Goal: Check status: Check status

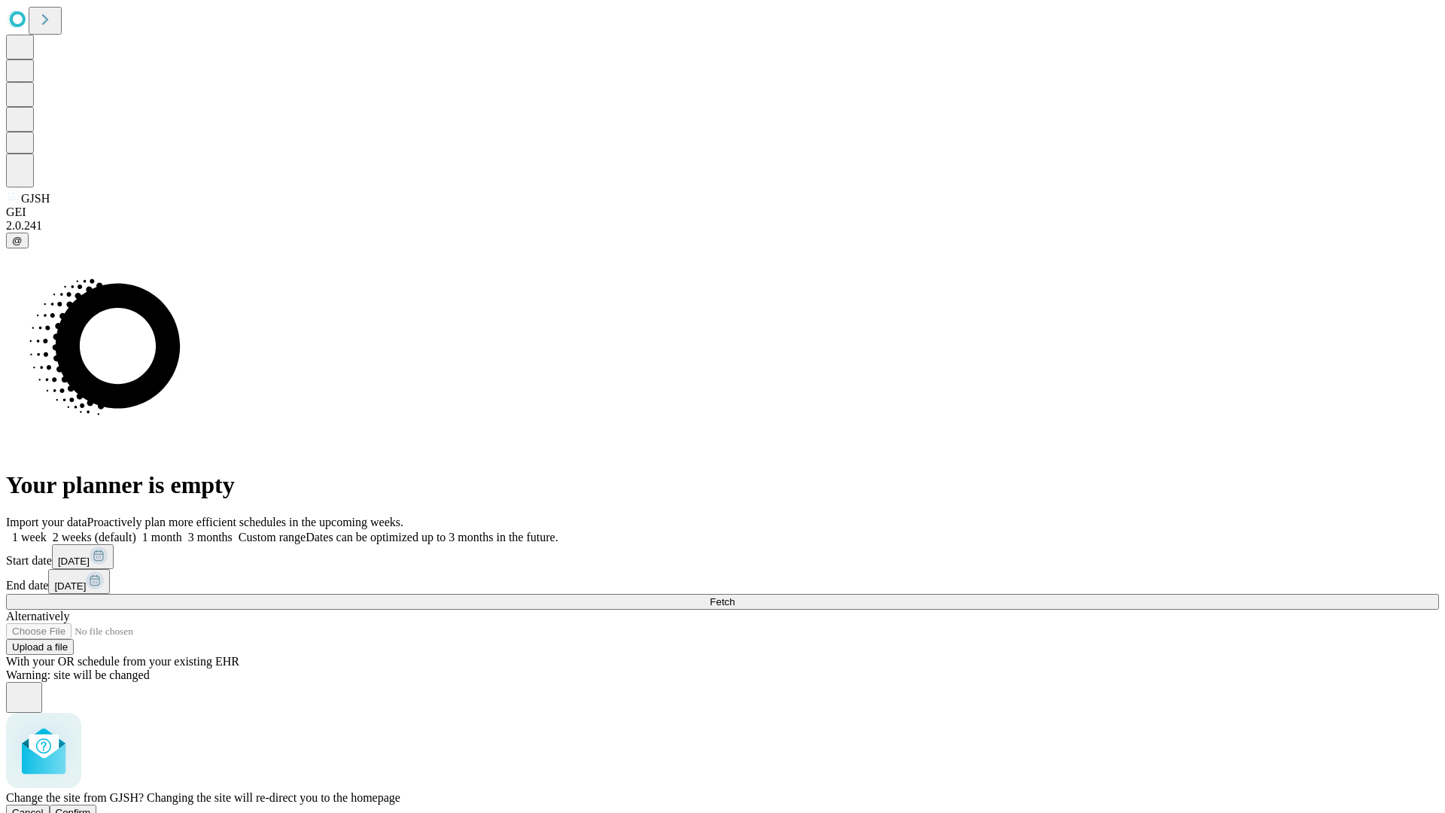
click at [91, 807] on span "Confirm" at bounding box center [73, 812] width 35 height 11
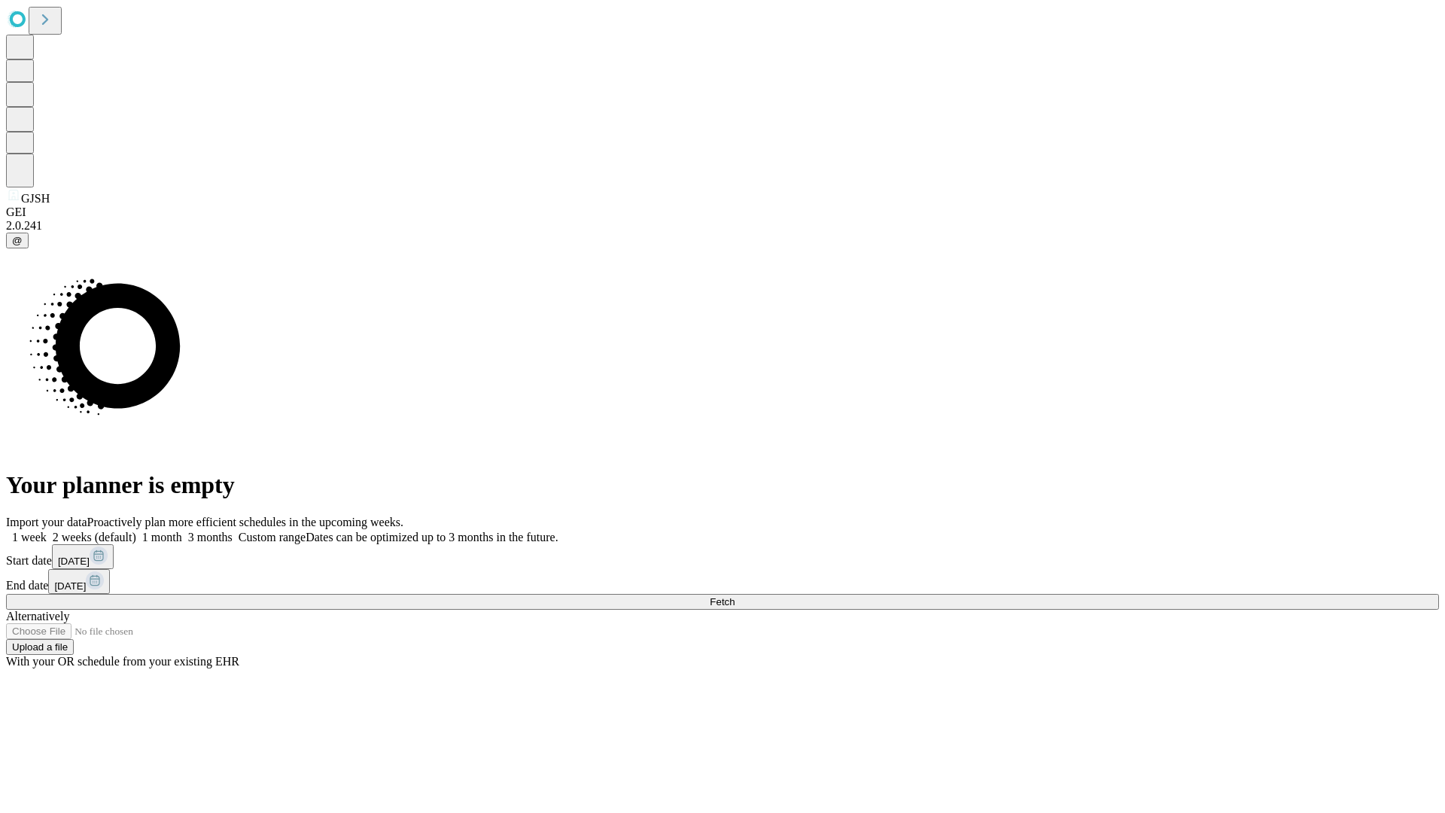
click at [47, 531] on label "1 week" at bounding box center [26, 537] width 41 height 13
click at [735, 596] on span "Fetch" at bounding box center [722, 601] width 25 height 11
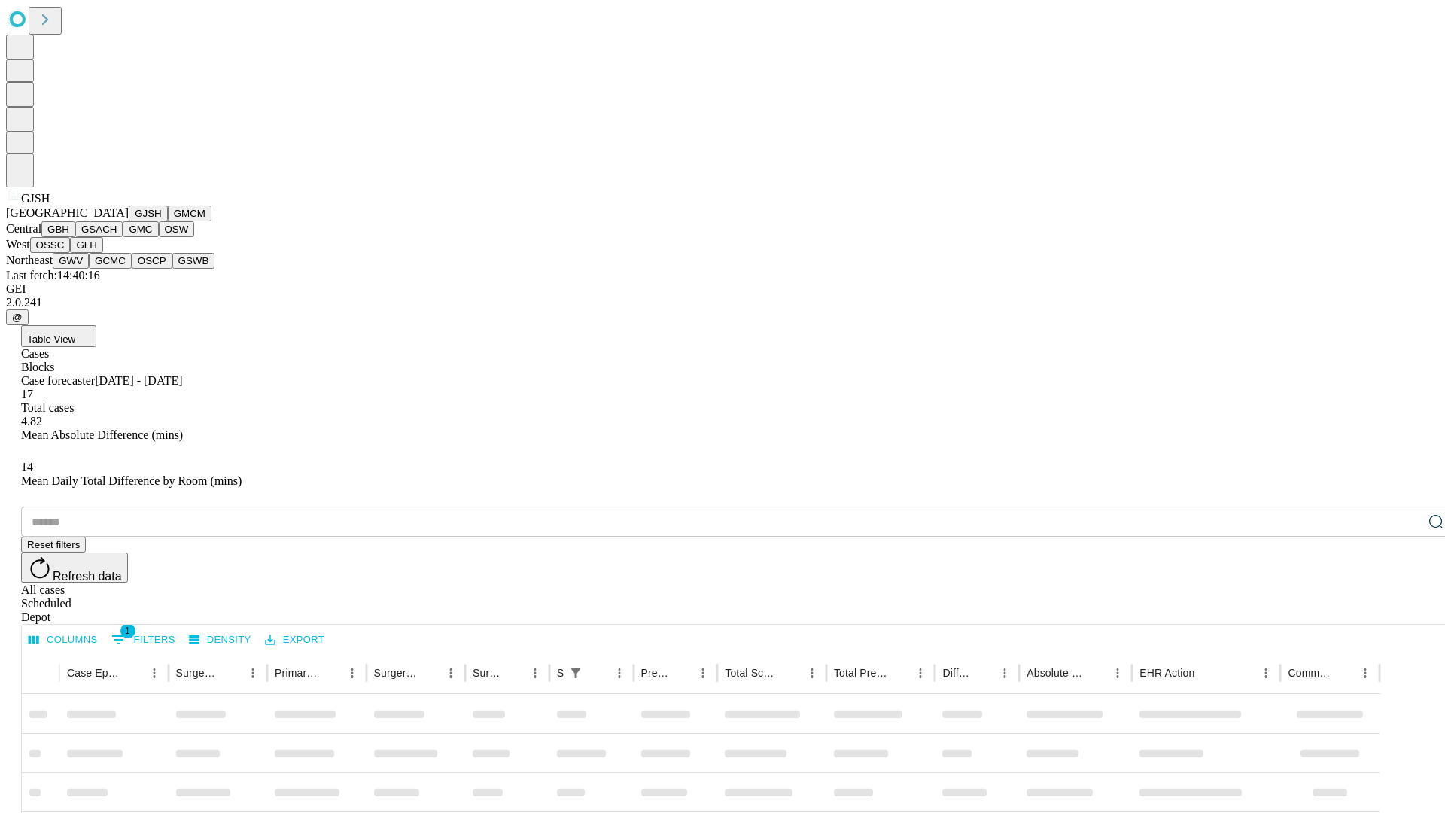
click at [168, 221] on button "GMCM" at bounding box center [190, 214] width 44 height 16
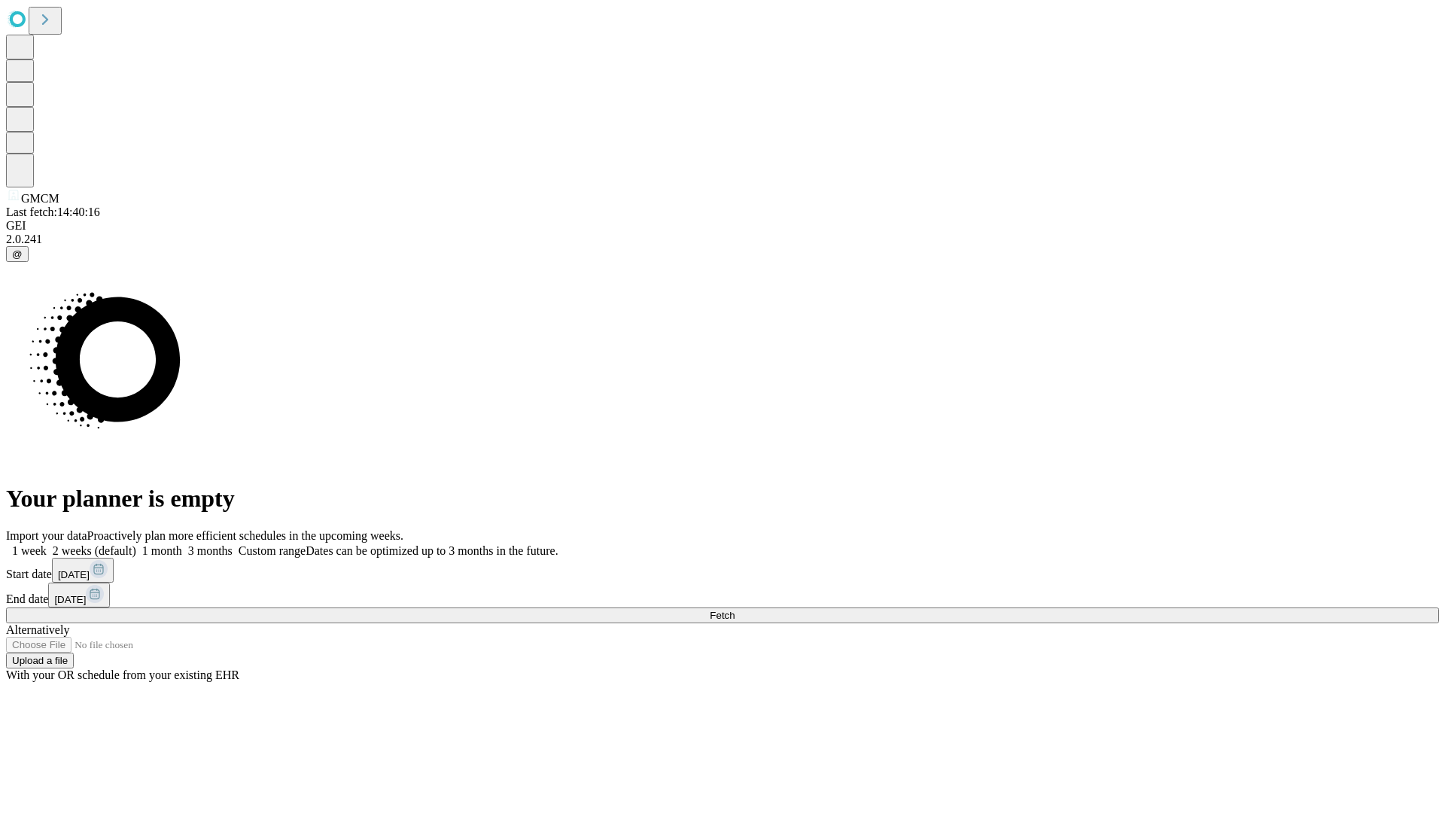
click at [47, 544] on label "1 week" at bounding box center [26, 550] width 41 height 13
click at [735, 610] on span "Fetch" at bounding box center [722, 615] width 25 height 11
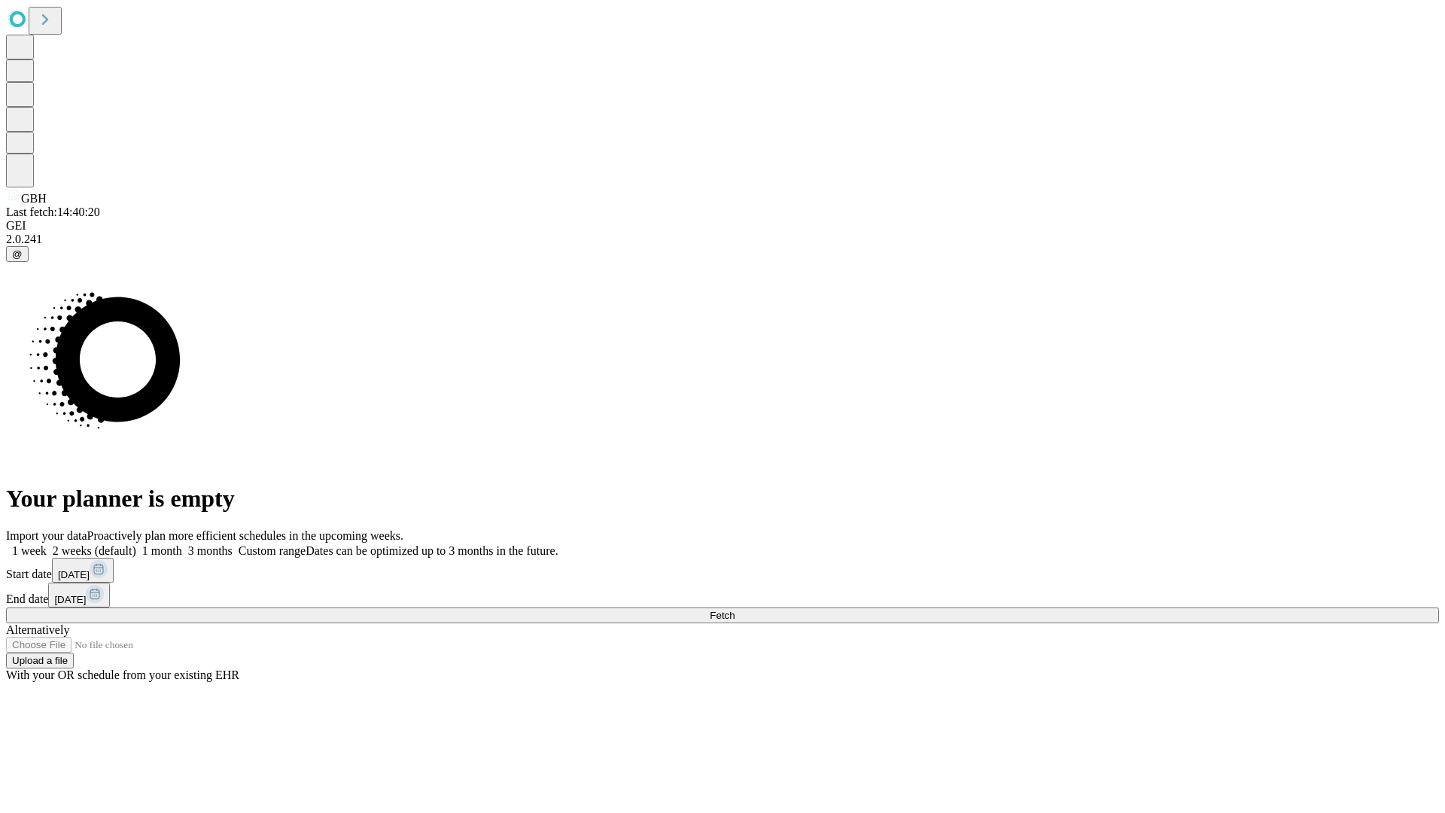
click at [47, 544] on label "1 week" at bounding box center [26, 550] width 41 height 13
click at [735, 610] on span "Fetch" at bounding box center [722, 615] width 25 height 11
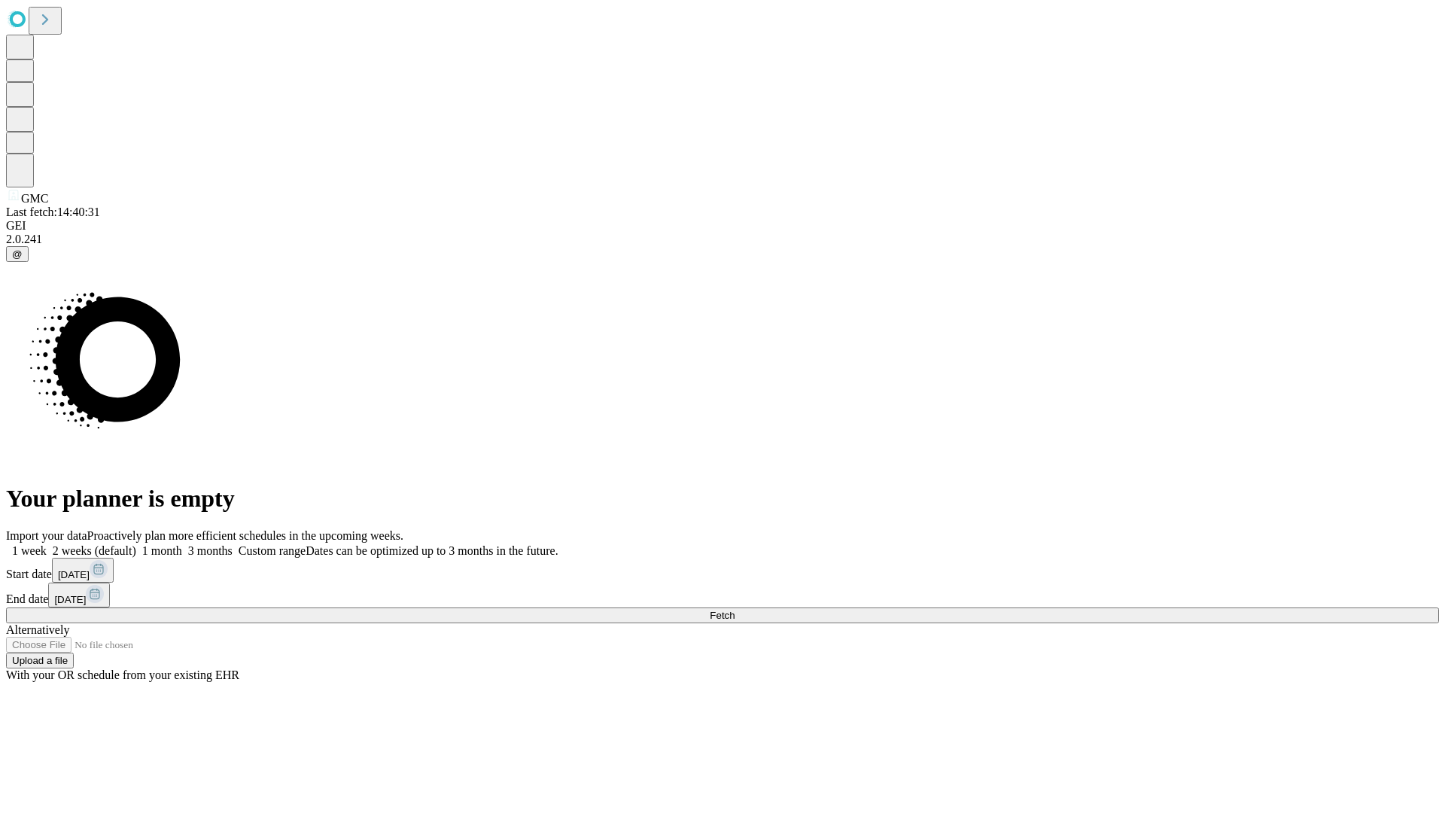
click at [47, 544] on label "1 week" at bounding box center [26, 550] width 41 height 13
click at [735, 610] on span "Fetch" at bounding box center [722, 615] width 25 height 11
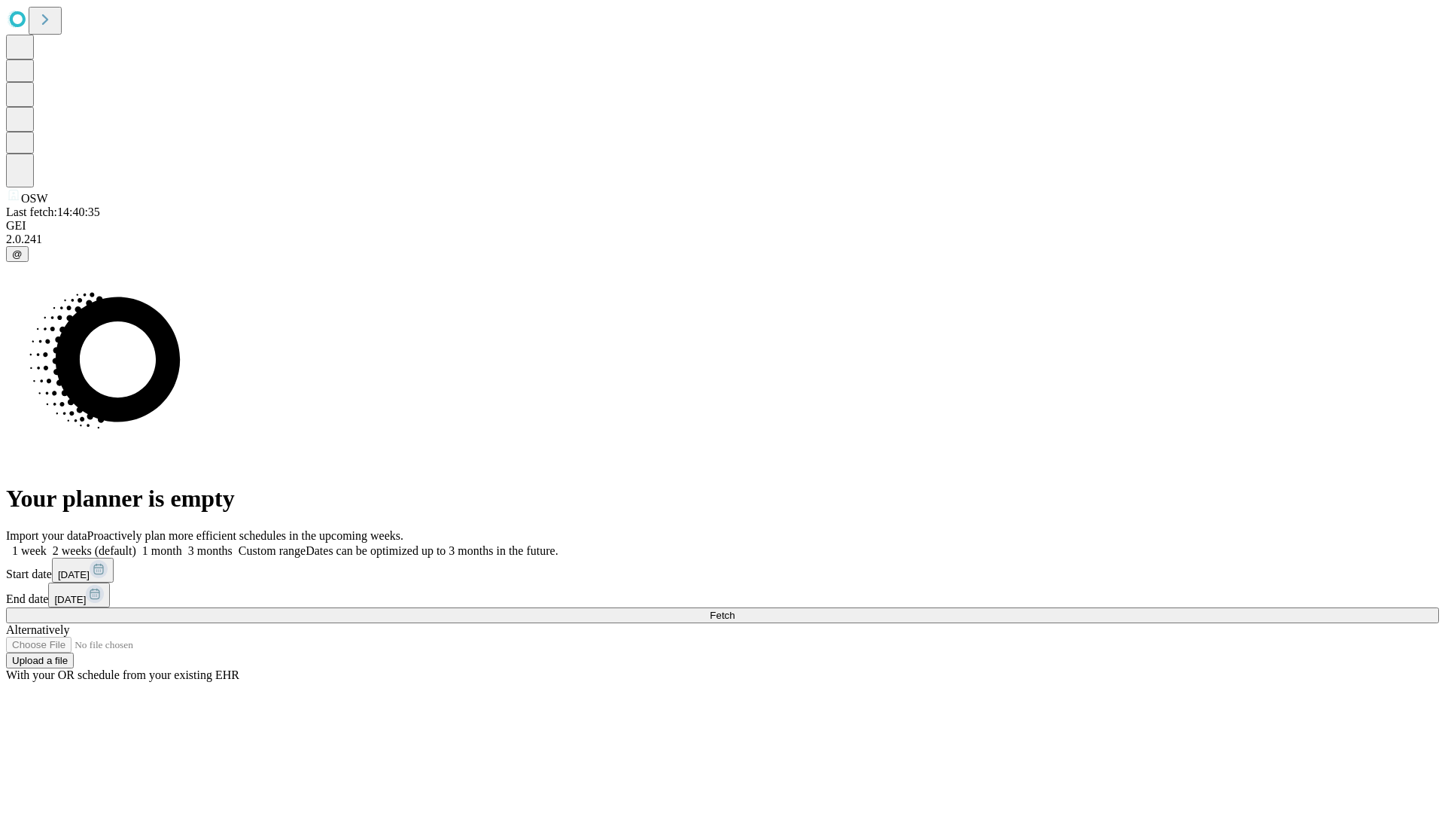
click at [47, 544] on label "1 week" at bounding box center [26, 550] width 41 height 13
click at [735, 610] on span "Fetch" at bounding box center [722, 615] width 25 height 11
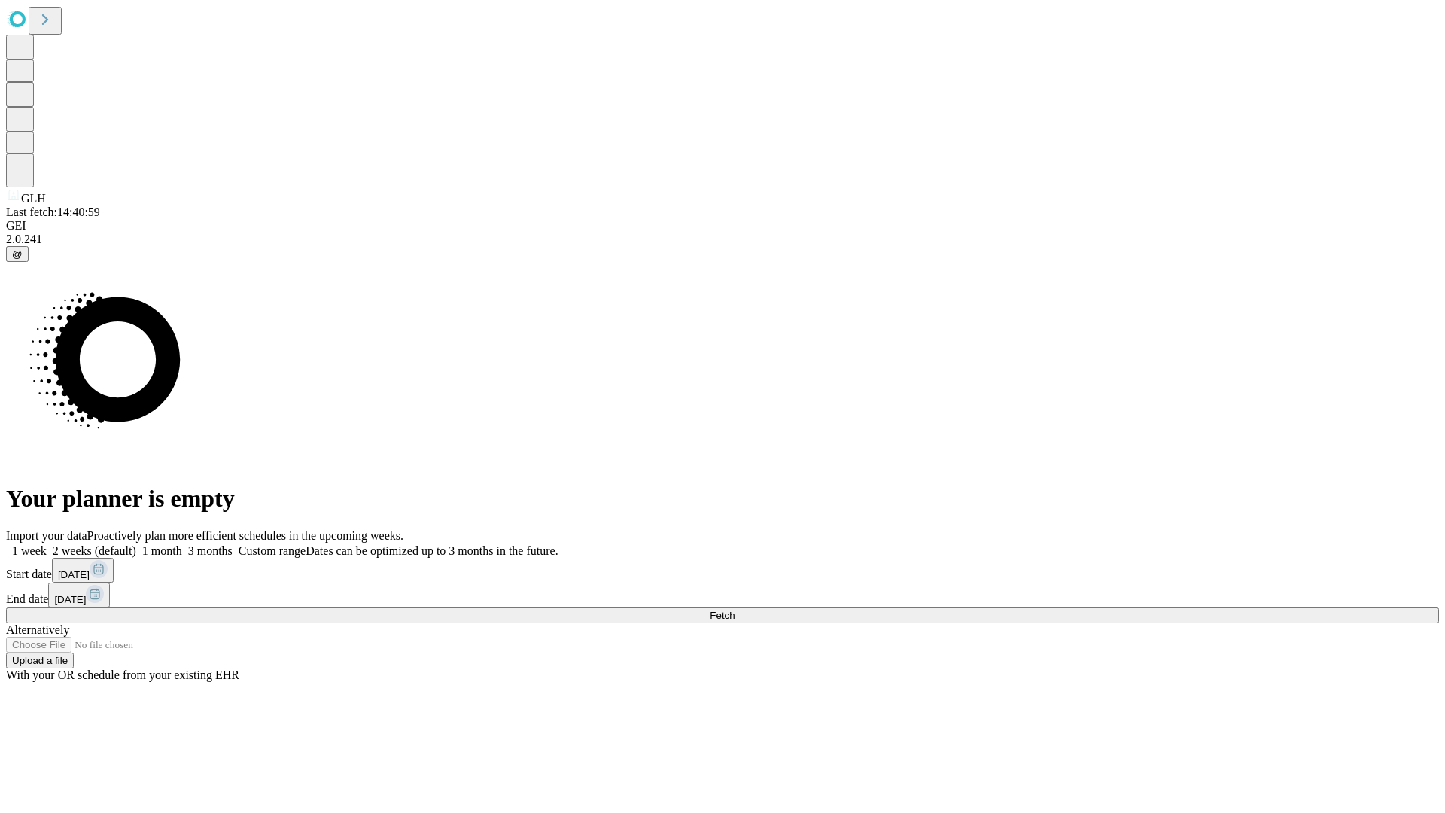
click at [735, 610] on span "Fetch" at bounding box center [722, 615] width 25 height 11
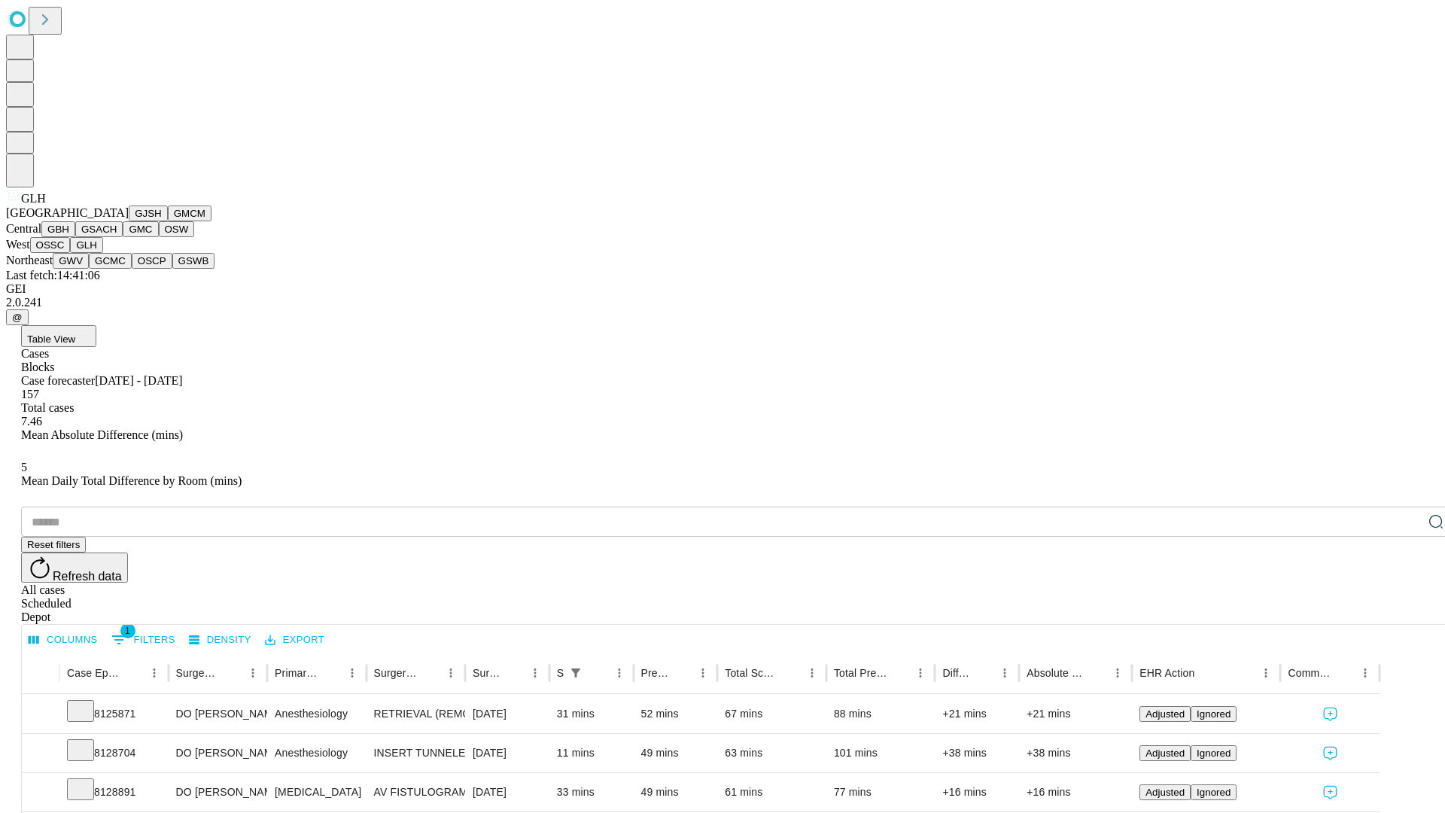
click at [89, 269] on button "GWV" at bounding box center [71, 261] width 36 height 16
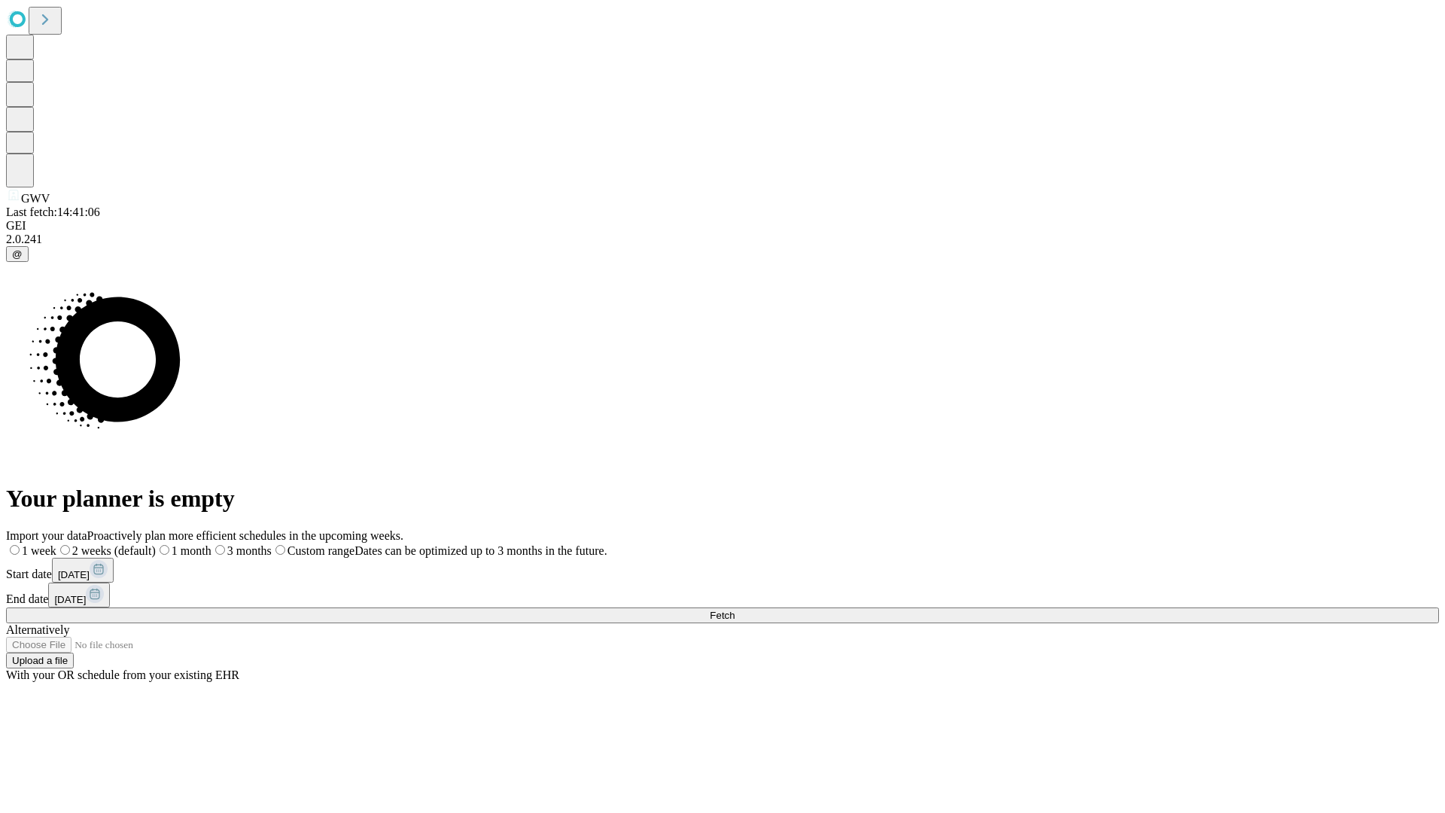
click at [56, 544] on label "1 week" at bounding box center [31, 550] width 50 height 13
click at [735, 610] on span "Fetch" at bounding box center [722, 615] width 25 height 11
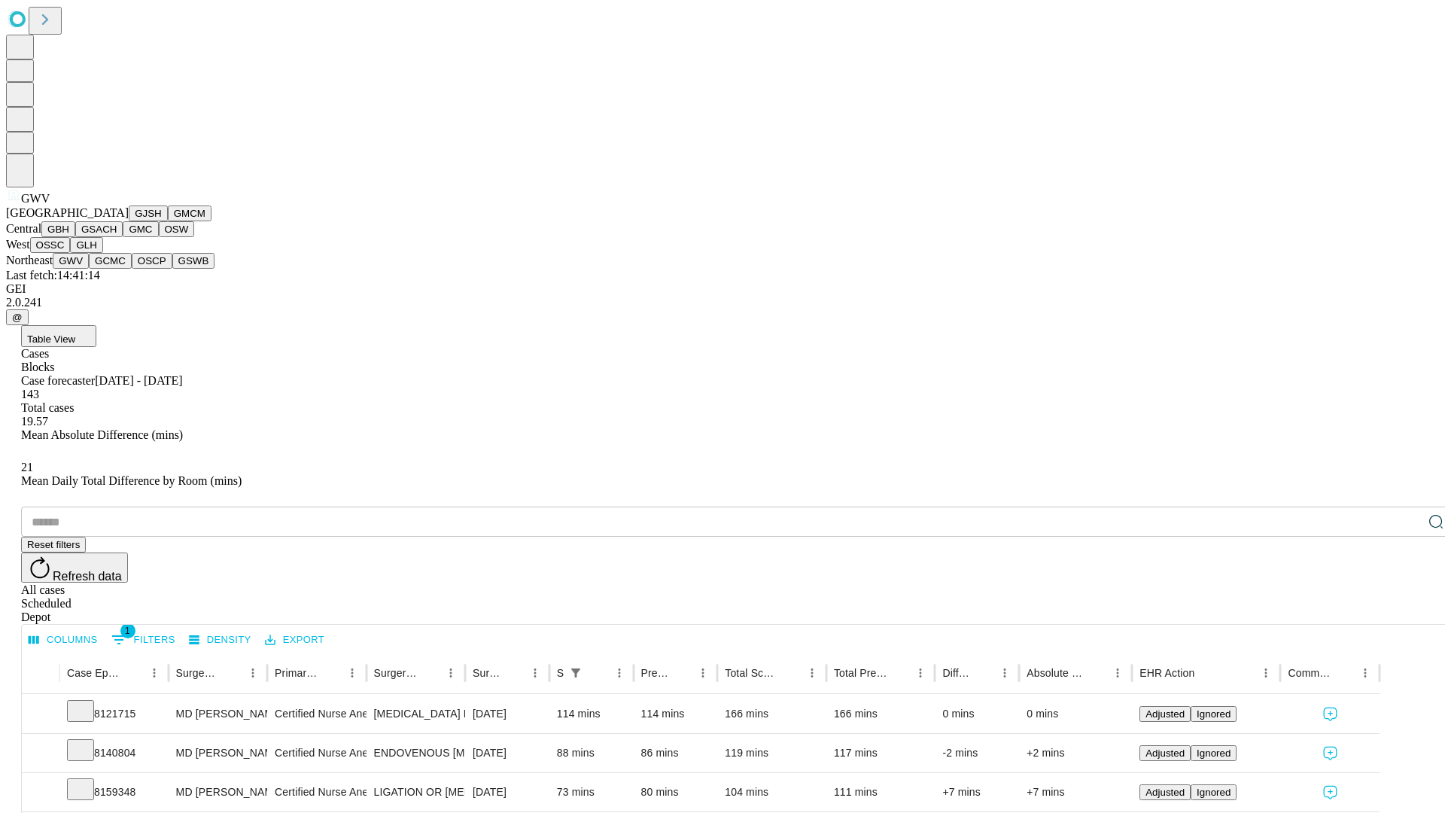
click at [117, 269] on button "GCMC" at bounding box center [110, 261] width 43 height 16
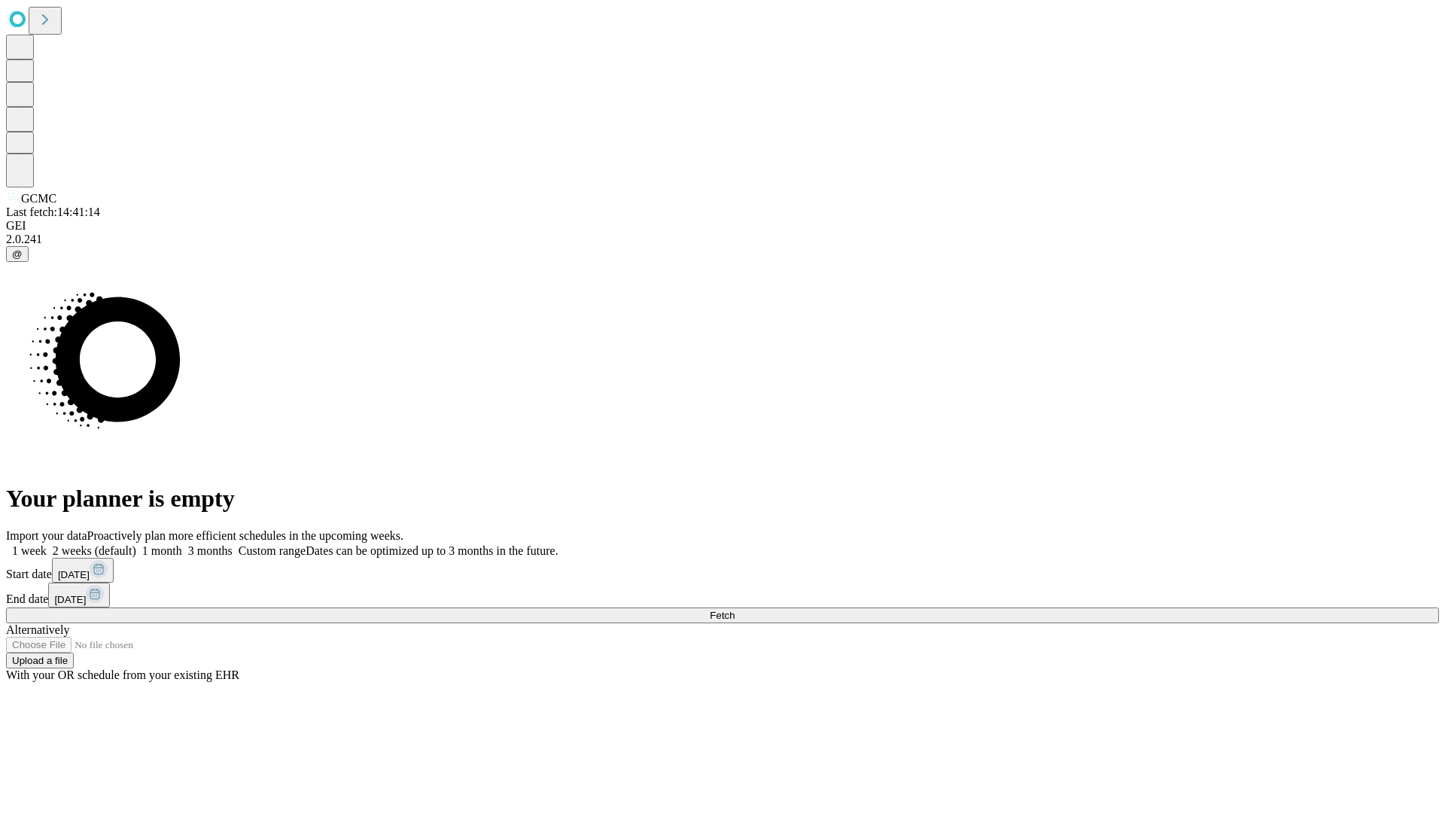
click at [47, 544] on label "1 week" at bounding box center [26, 550] width 41 height 13
click at [735, 610] on span "Fetch" at bounding box center [722, 615] width 25 height 11
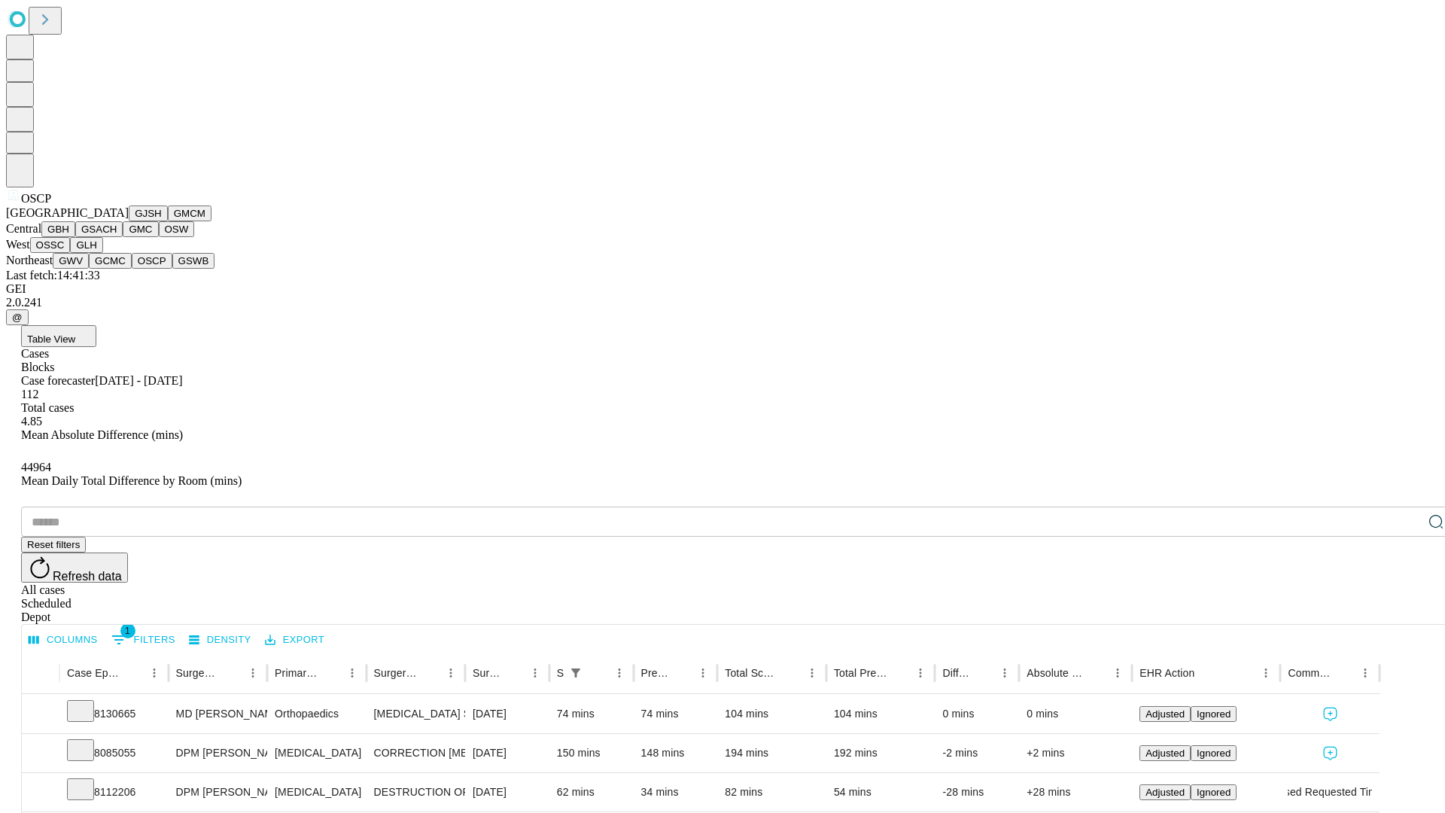
click at [172, 269] on button "GSWB" at bounding box center [193, 261] width 43 height 16
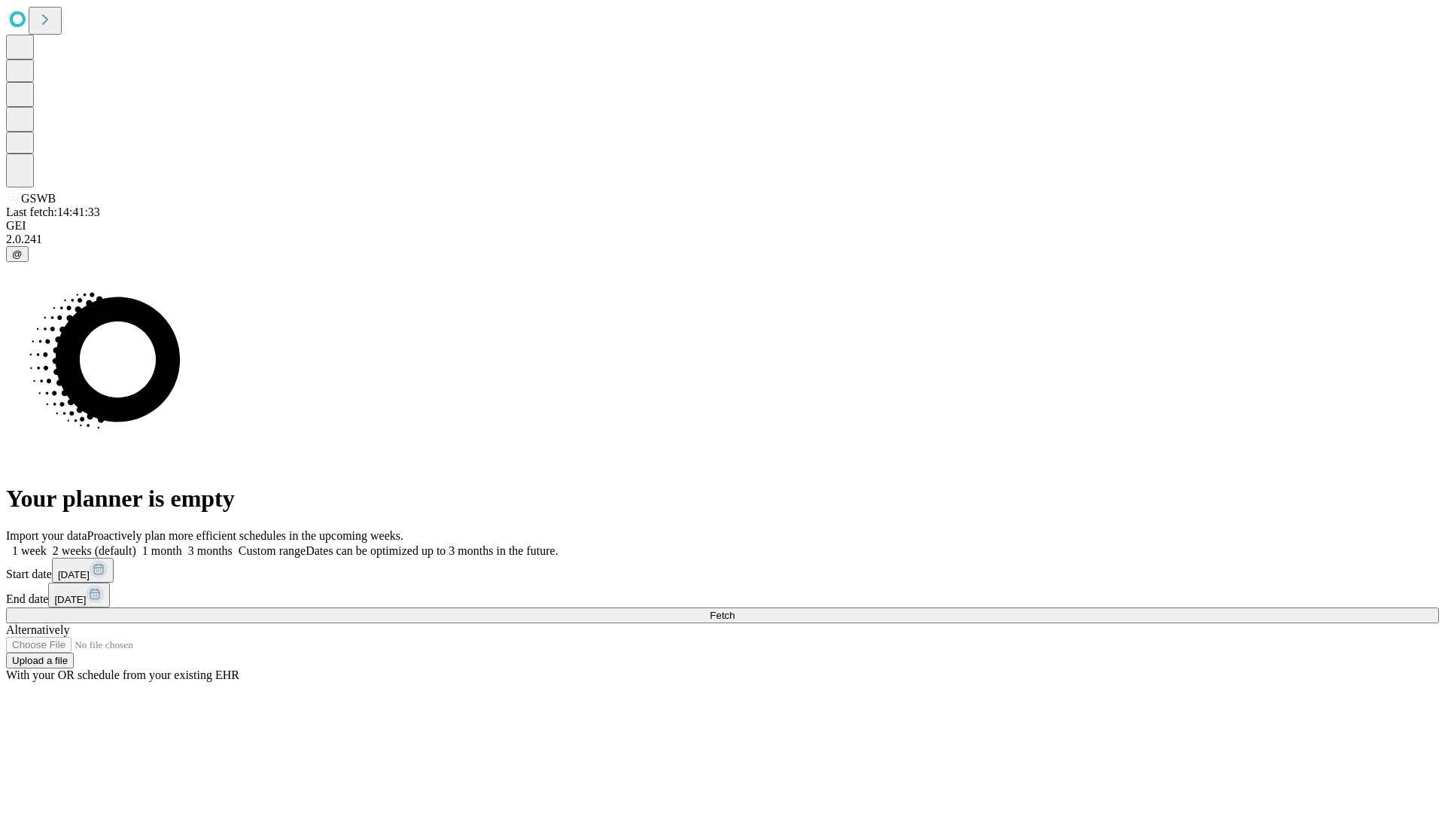
click at [47, 544] on label "1 week" at bounding box center [26, 550] width 41 height 13
click at [735, 610] on span "Fetch" at bounding box center [722, 615] width 25 height 11
